Goal: Information Seeking & Learning: Learn about a topic

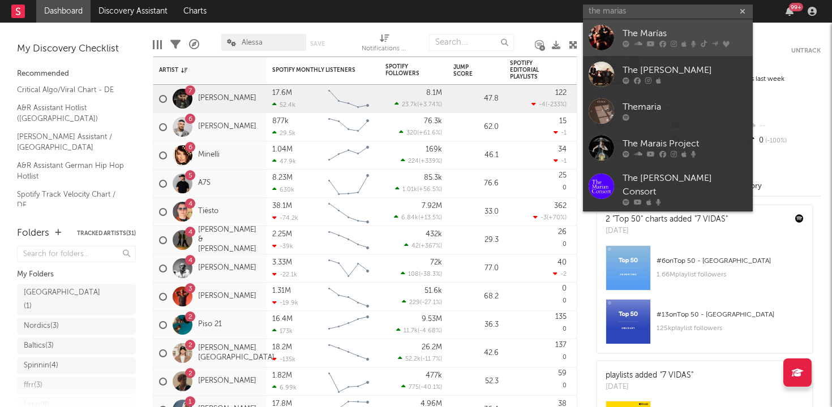
type input "the marias"
click at [669, 33] on div "The Marías" at bounding box center [684, 34] width 124 height 14
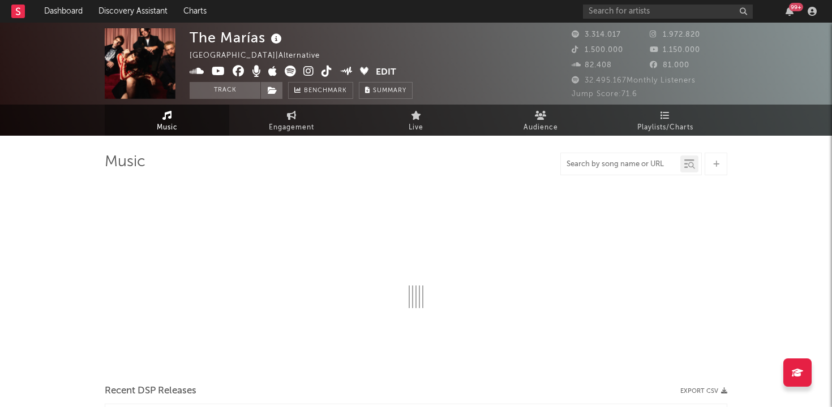
click at [605, 166] on input "text" at bounding box center [620, 164] width 119 height 9
type input "sienna"
select select "6m"
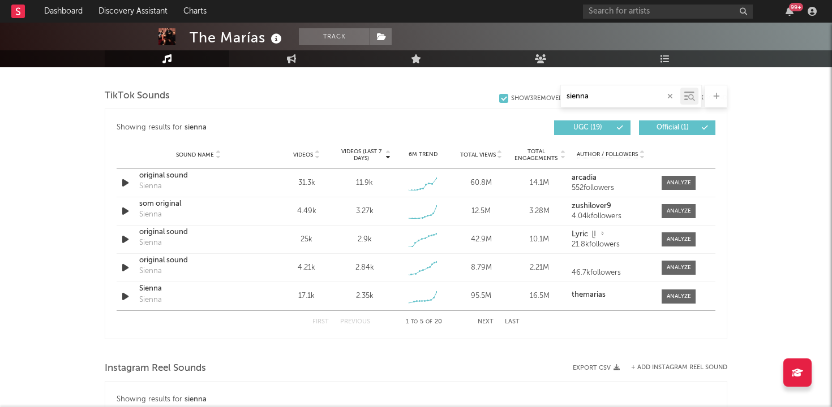
scroll to position [572, 0]
type input "sienna"
click at [687, 177] on span at bounding box center [678, 184] width 34 height 14
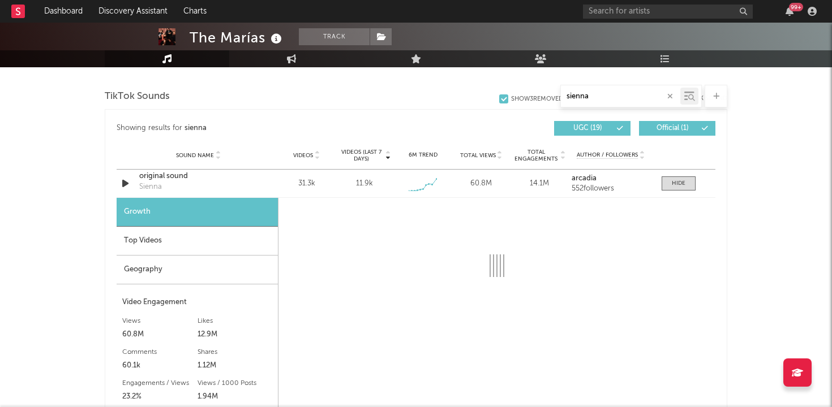
select select "1w"
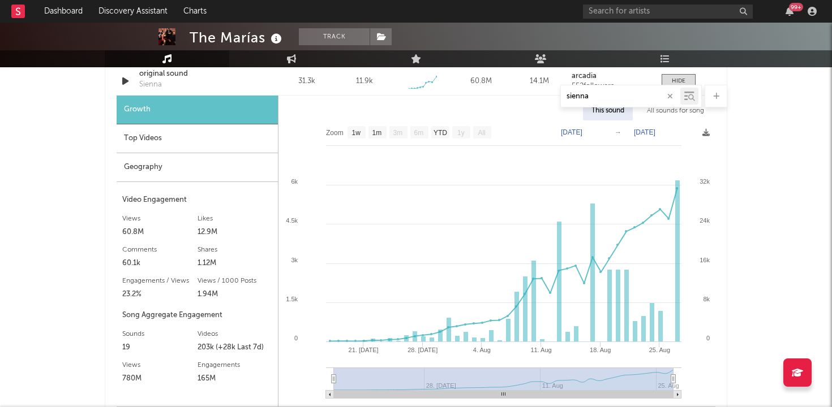
scroll to position [674, 0]
click at [196, 139] on div "Top Videos" at bounding box center [197, 139] width 161 height 29
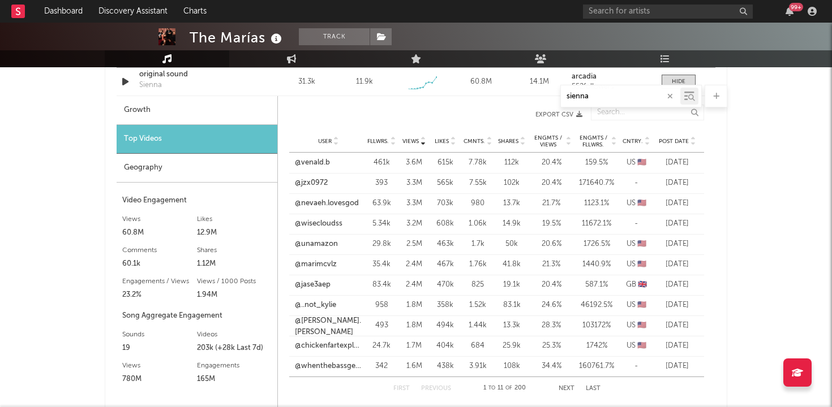
click at [681, 140] on span "Post Date" at bounding box center [674, 141] width 30 height 7
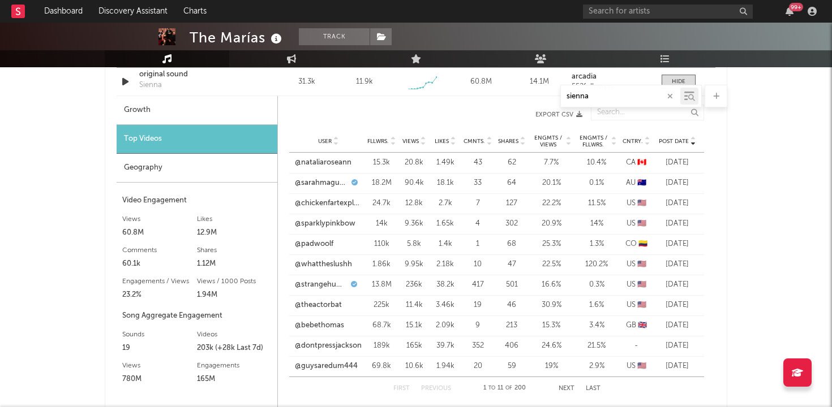
scroll to position [685, 0]
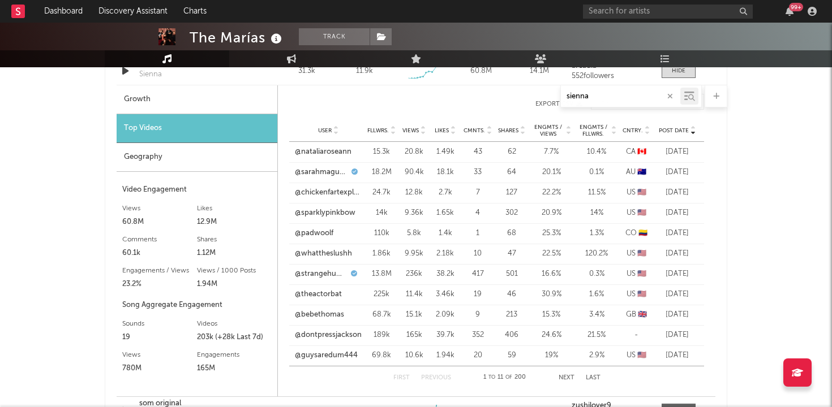
click at [566, 375] on button "Next" at bounding box center [566, 378] width 16 height 6
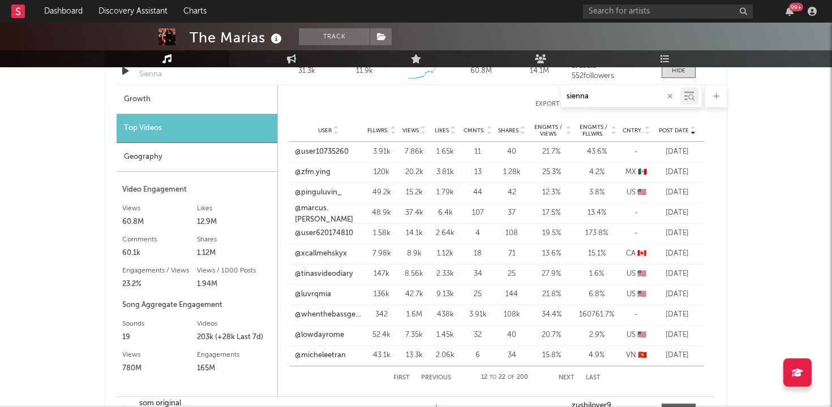
click at [566, 375] on button "Next" at bounding box center [566, 378] width 16 height 6
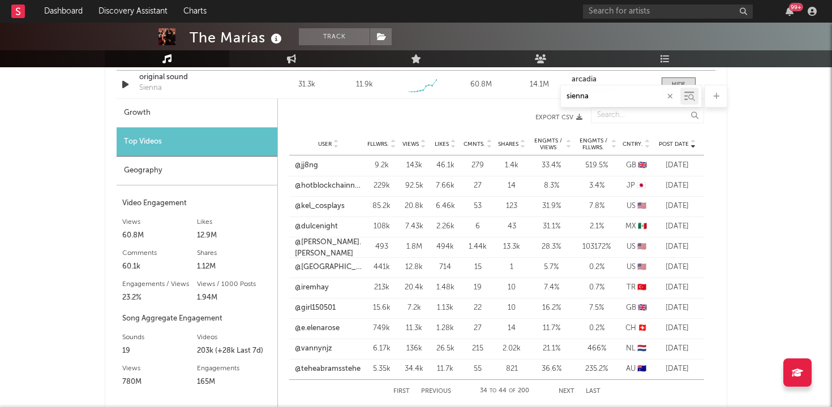
scroll to position [664, 0]
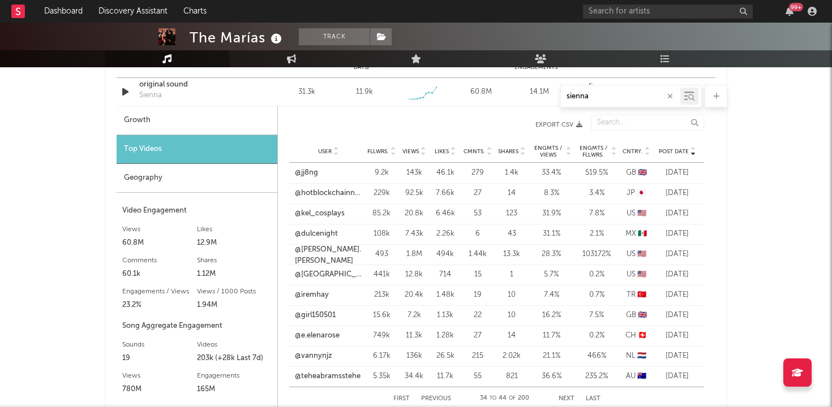
click at [634, 152] on span "Cntry." at bounding box center [632, 151] width 20 height 7
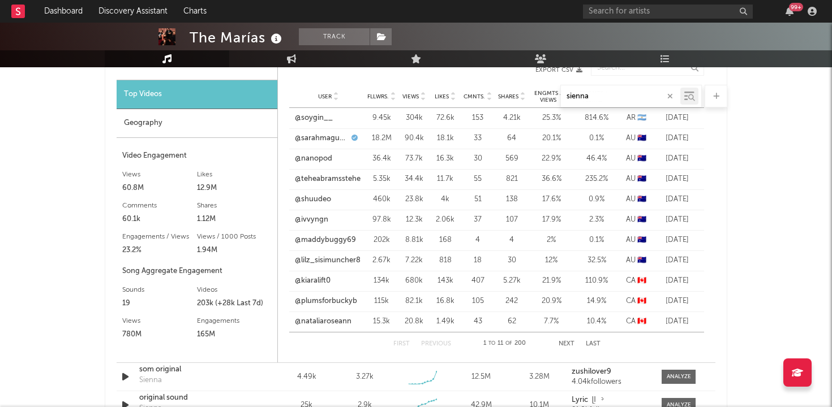
scroll to position [733, 0]
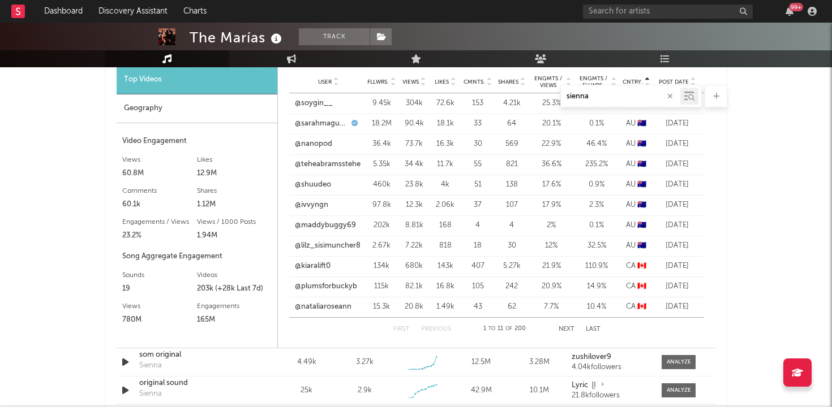
click at [564, 326] on button "Next" at bounding box center [566, 329] width 16 height 6
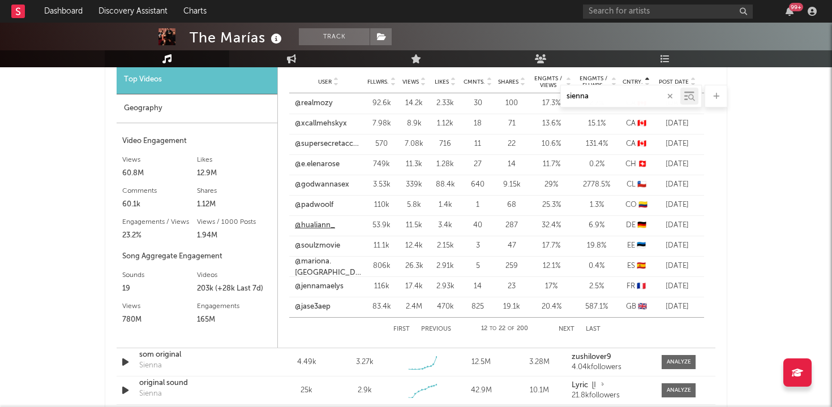
click at [316, 223] on link "@hualiann_" at bounding box center [315, 225] width 40 height 11
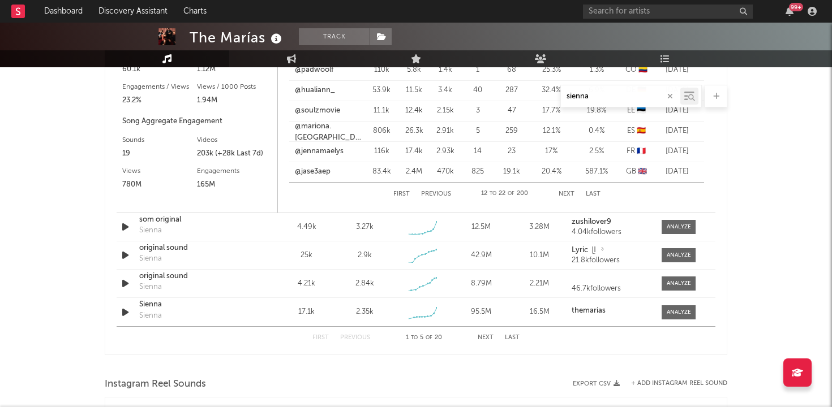
scroll to position [869, 0]
click at [687, 224] on div at bounding box center [679, 226] width 24 height 8
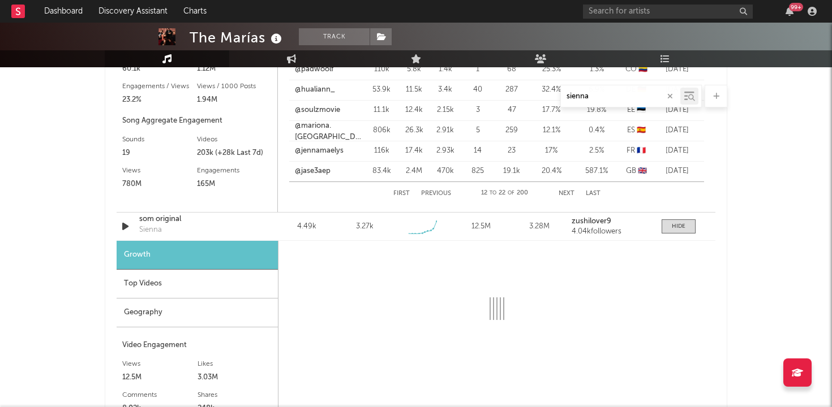
click at [198, 293] on div "Top Videos" at bounding box center [197, 284] width 161 height 29
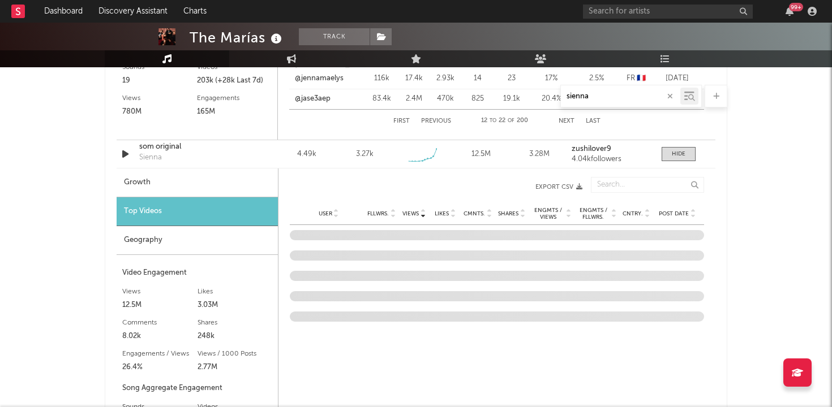
scroll to position [970, 0]
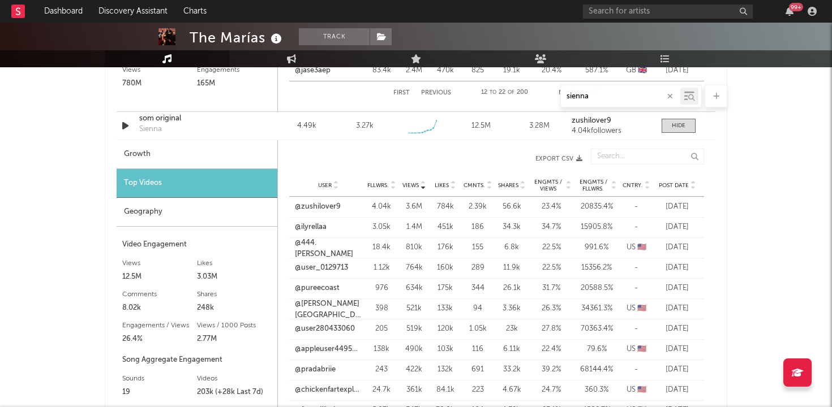
click at [674, 186] on span "Post Date" at bounding box center [674, 185] width 30 height 7
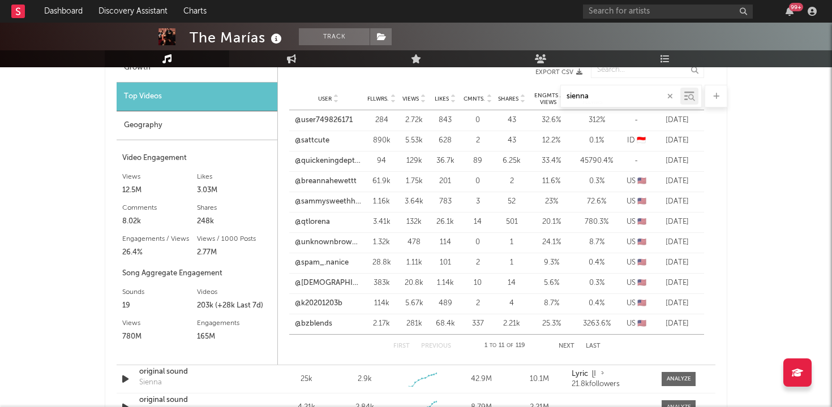
scroll to position [1050, 0]
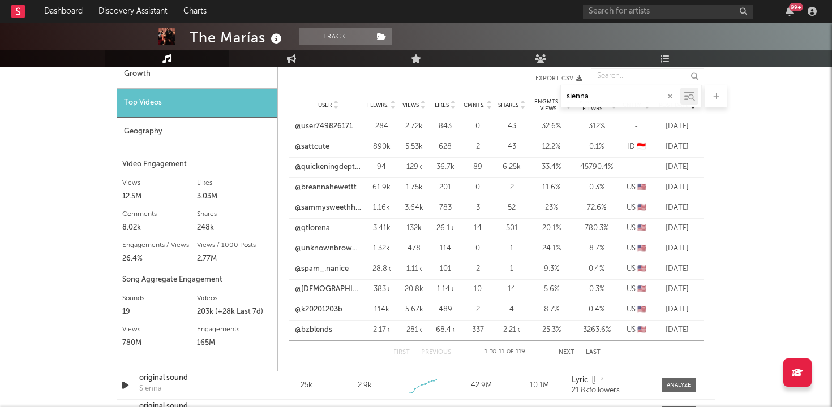
click at [561, 355] on button "Next" at bounding box center [566, 353] width 16 height 6
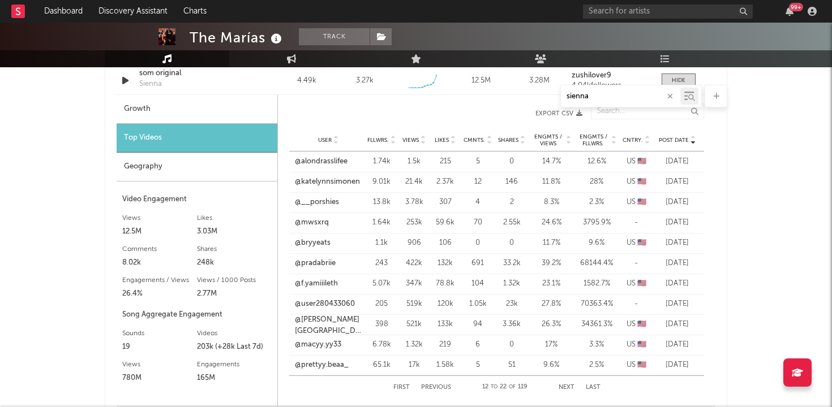
scroll to position [966, 0]
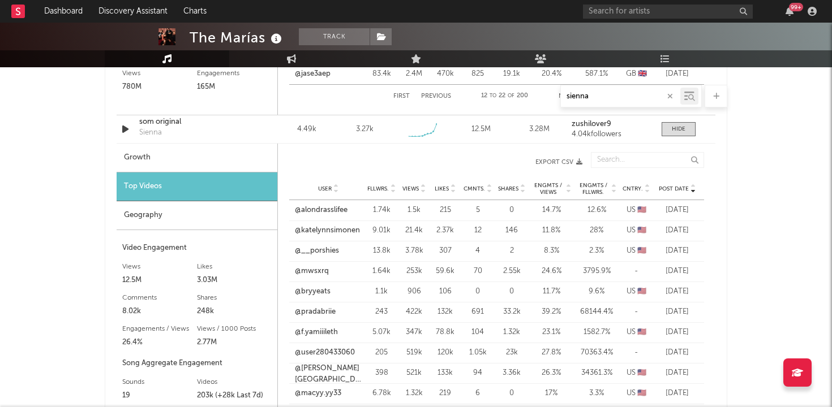
click at [635, 192] on div "Cntry." at bounding box center [636, 188] width 28 height 8
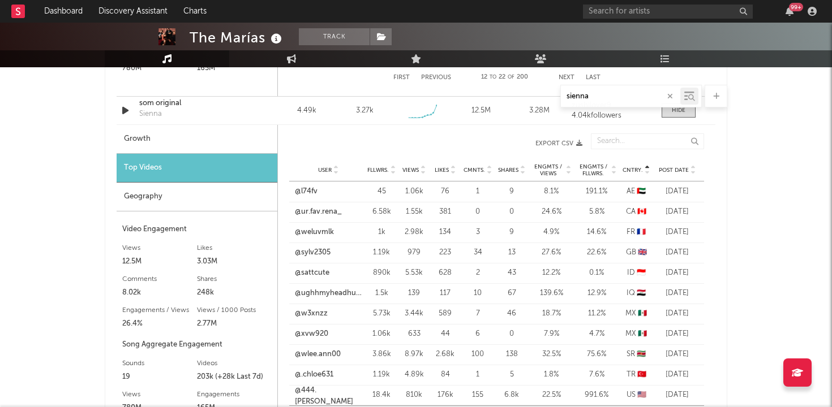
scroll to position [970, 0]
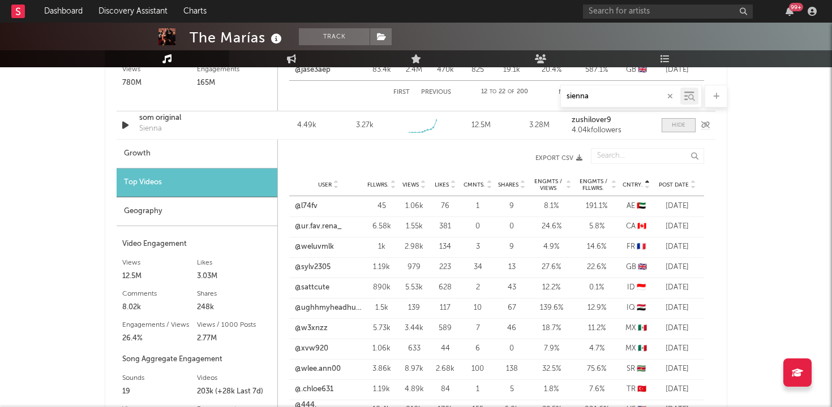
click at [679, 130] on span at bounding box center [678, 125] width 34 height 14
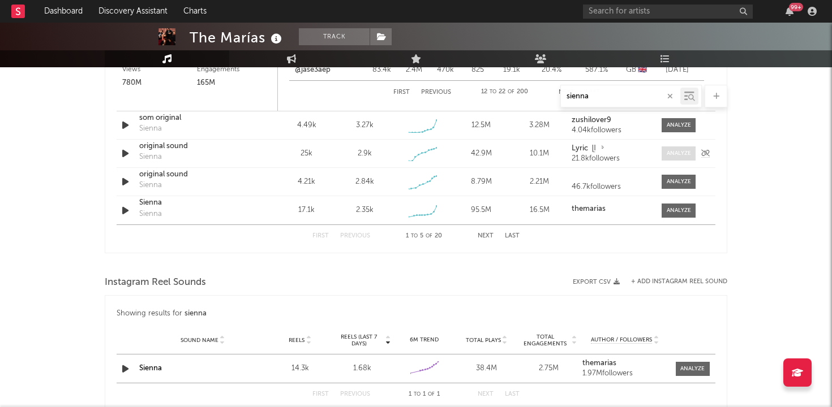
click at [686, 151] on div at bounding box center [679, 153] width 24 height 8
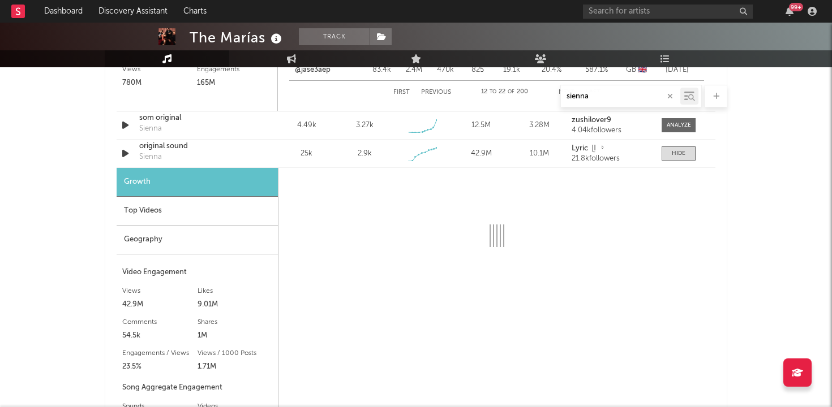
click at [175, 215] on div "Top Videos" at bounding box center [197, 211] width 161 height 29
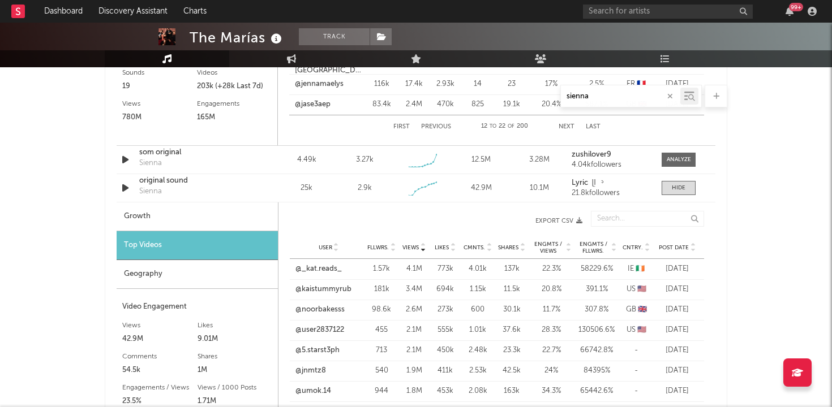
scroll to position [934, 0]
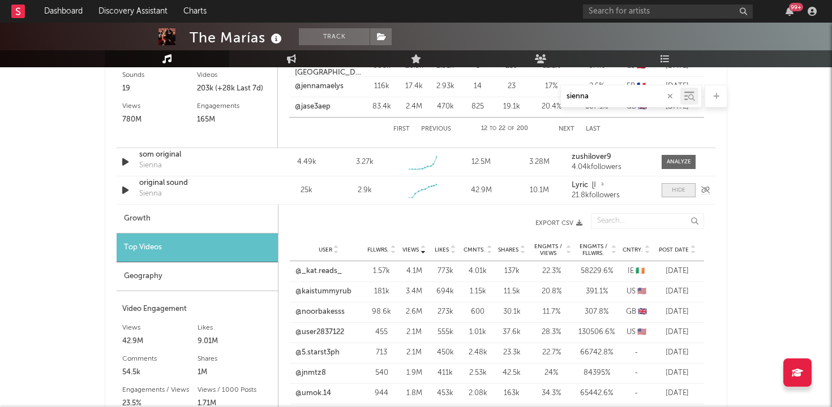
click at [678, 190] on div at bounding box center [679, 190] width 14 height 8
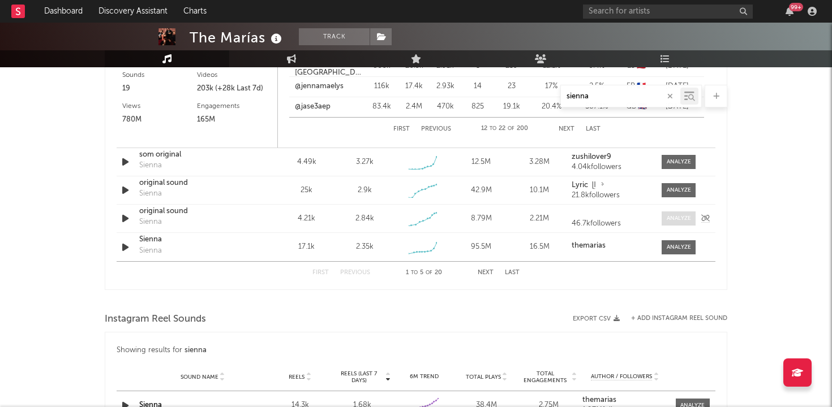
click at [677, 215] on div at bounding box center [679, 218] width 24 height 8
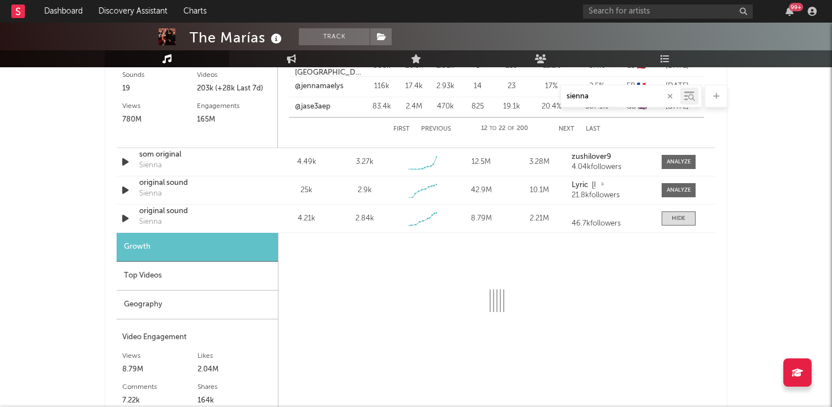
click at [193, 275] on div "Top Videos" at bounding box center [197, 276] width 161 height 29
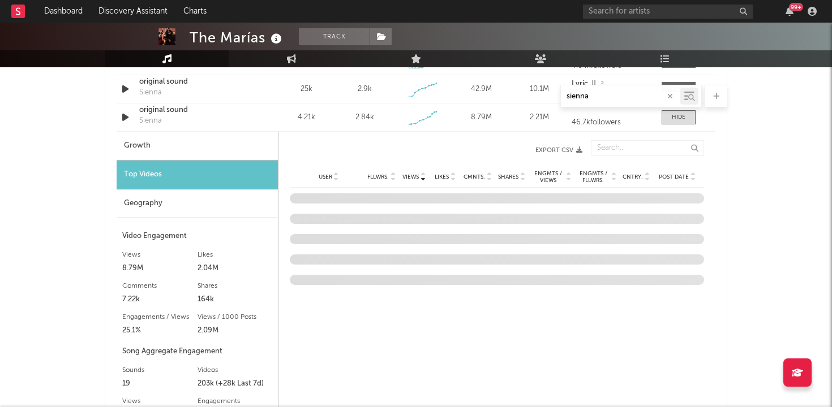
scroll to position [1050, 0]
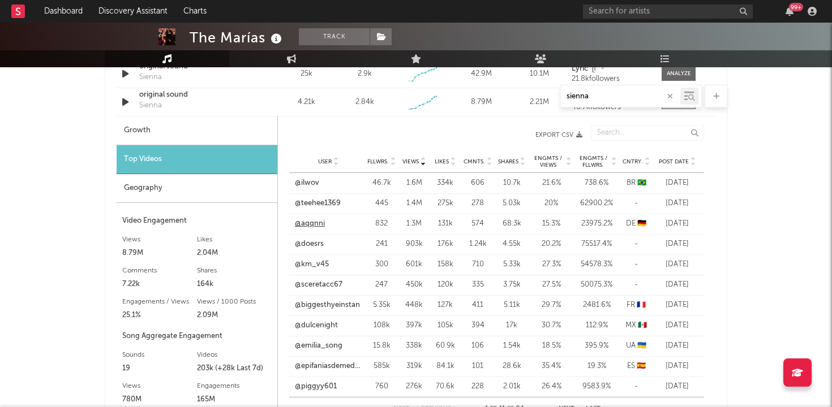
click at [312, 222] on link "@aqqnni" at bounding box center [310, 223] width 30 height 11
